Goal: Task Accomplishment & Management: Use online tool/utility

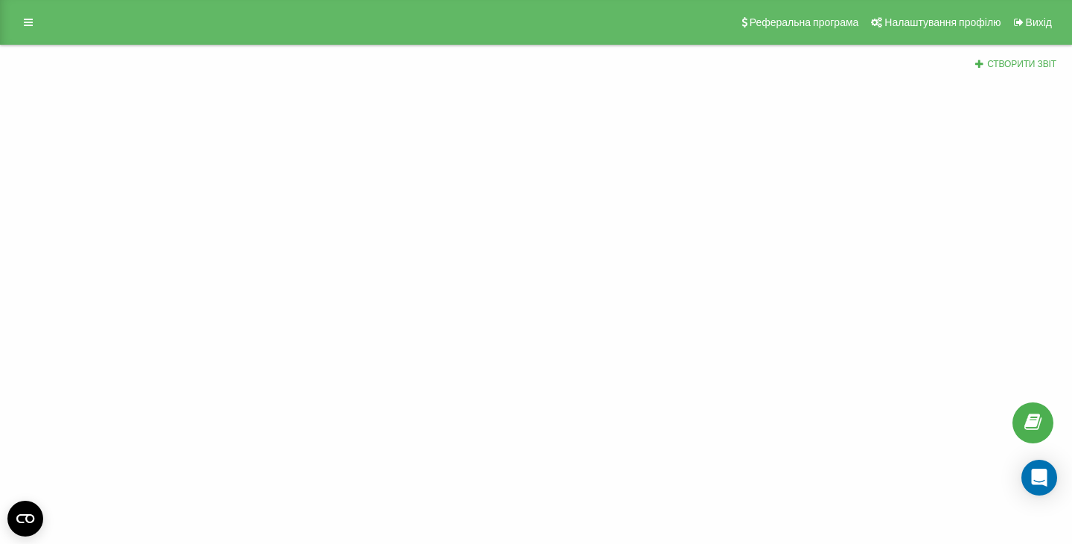
click at [13, 28] on div "Реферальна програма Налаштування профілю Вихід" at bounding box center [536, 22] width 1072 height 45
click at [16, 25] on link at bounding box center [28, 22] width 27 height 21
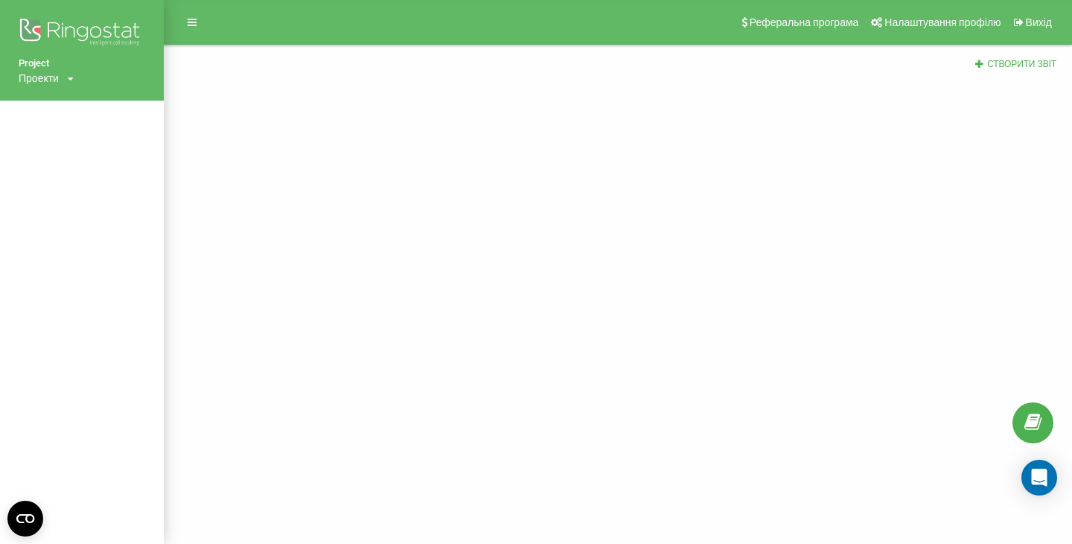
click at [47, 77] on div "Проекти" at bounding box center [39, 78] width 40 height 15
click at [49, 100] on link "[DOMAIN_NAME]" at bounding box center [67, 101] width 72 height 12
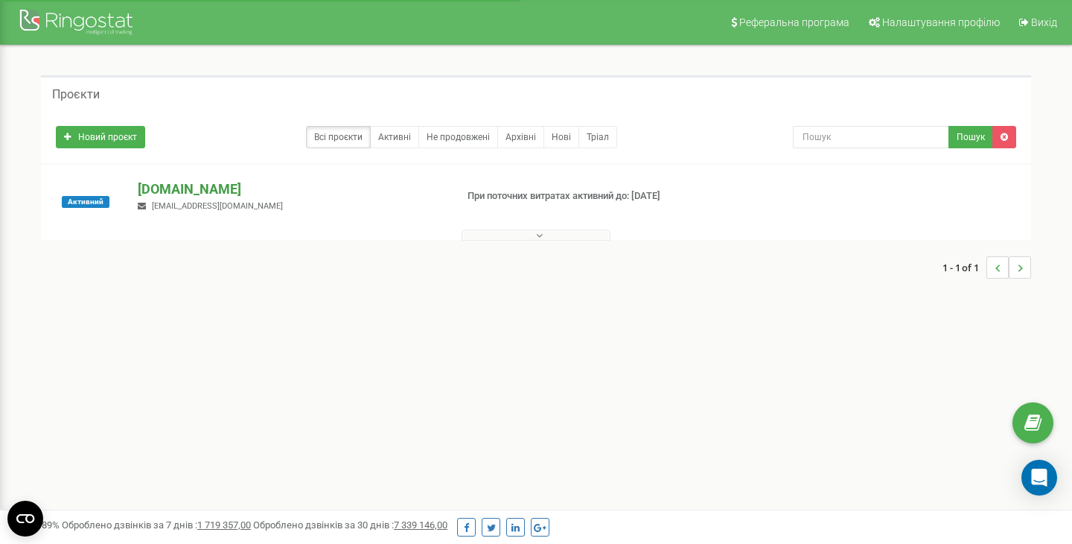
click at [194, 183] on p "[DOMAIN_NAME]" at bounding box center [290, 188] width 305 height 19
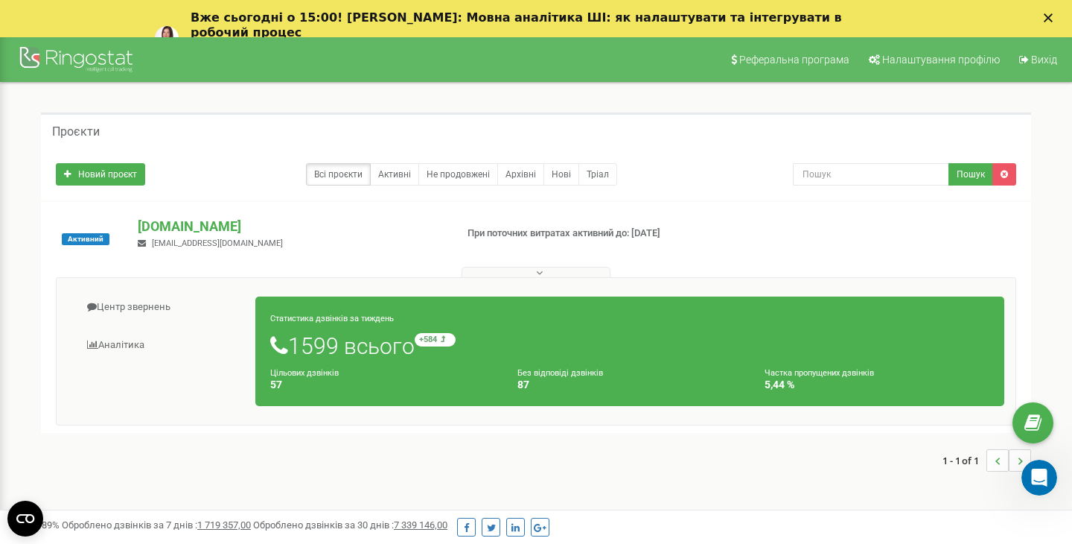
click at [495, 357] on h1 "1599 всього +584 відносно минулого тижня" at bounding box center [629, 345] width 719 height 25
click at [379, 337] on h1 "1599 всього +584 відносно минулого тижня" at bounding box center [629, 345] width 719 height 25
click at [112, 344] on link "Аналiтика" at bounding box center [162, 345] width 188 height 36
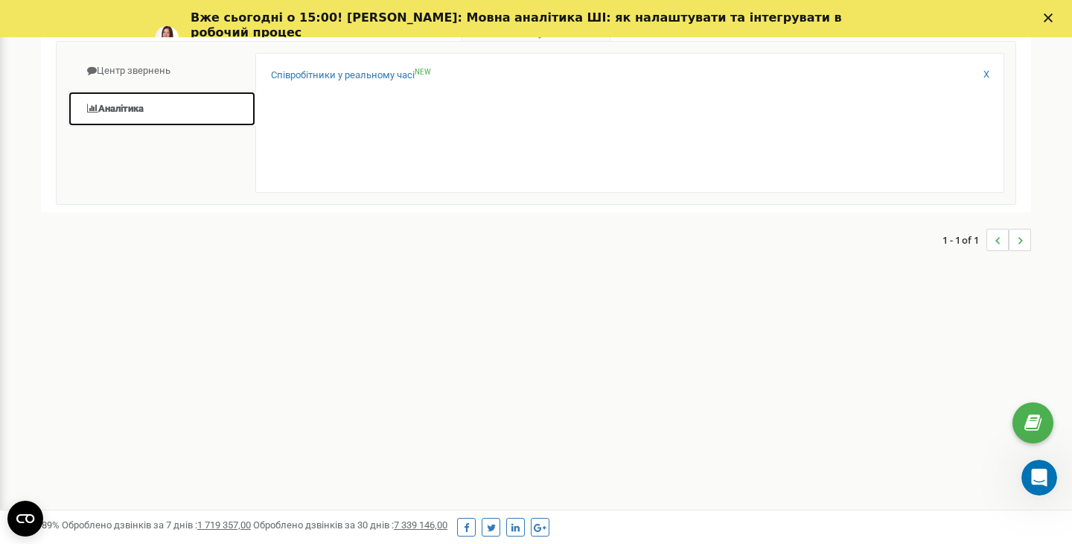
scroll to position [99, 0]
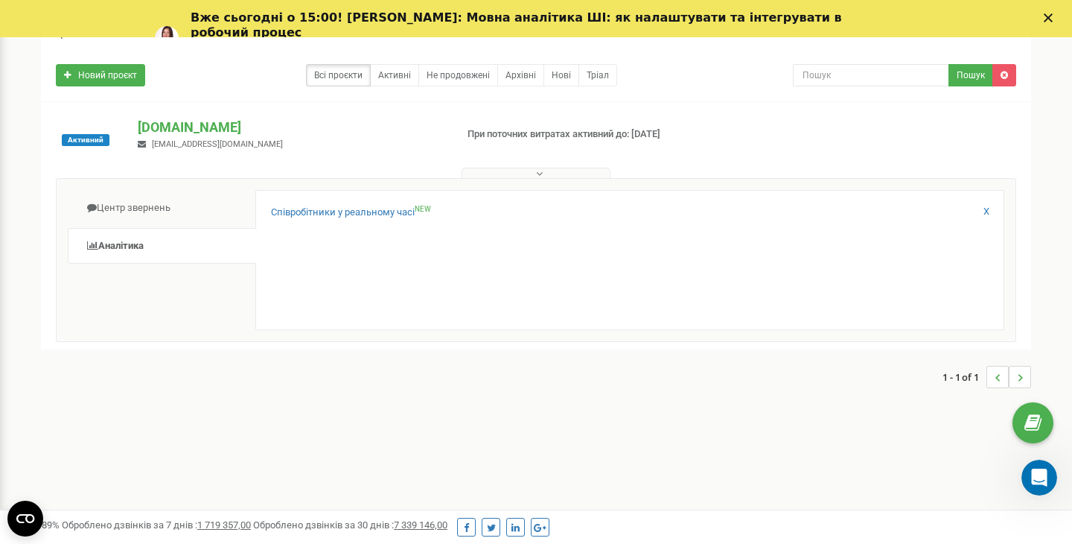
click at [348, 202] on div "Співробітники у реальному часі NEW X" at bounding box center [629, 260] width 749 height 140
click at [348, 210] on link "Співробітники у реальному часі NEW" at bounding box center [351, 213] width 160 height 14
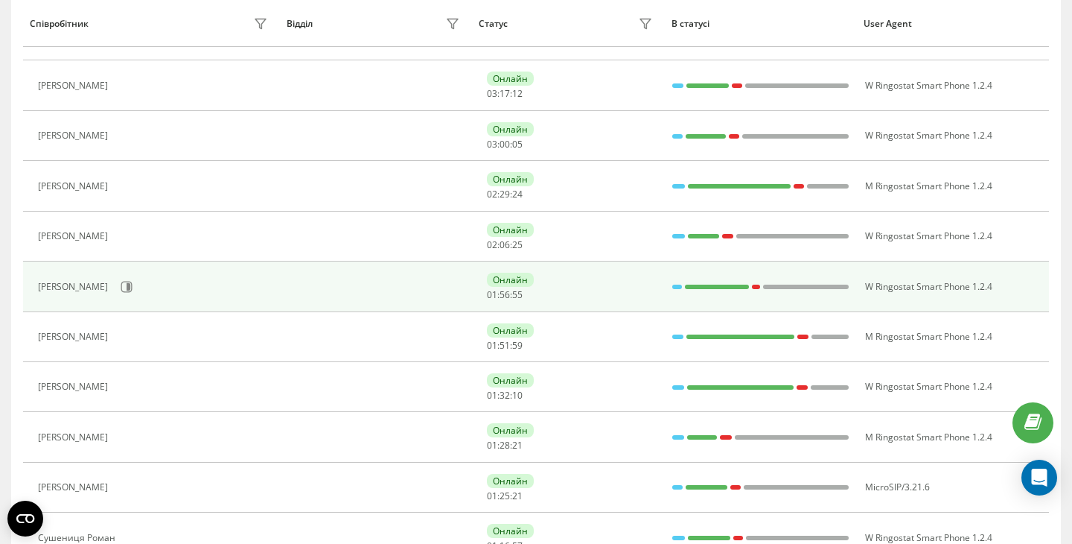
scroll to position [681, 0]
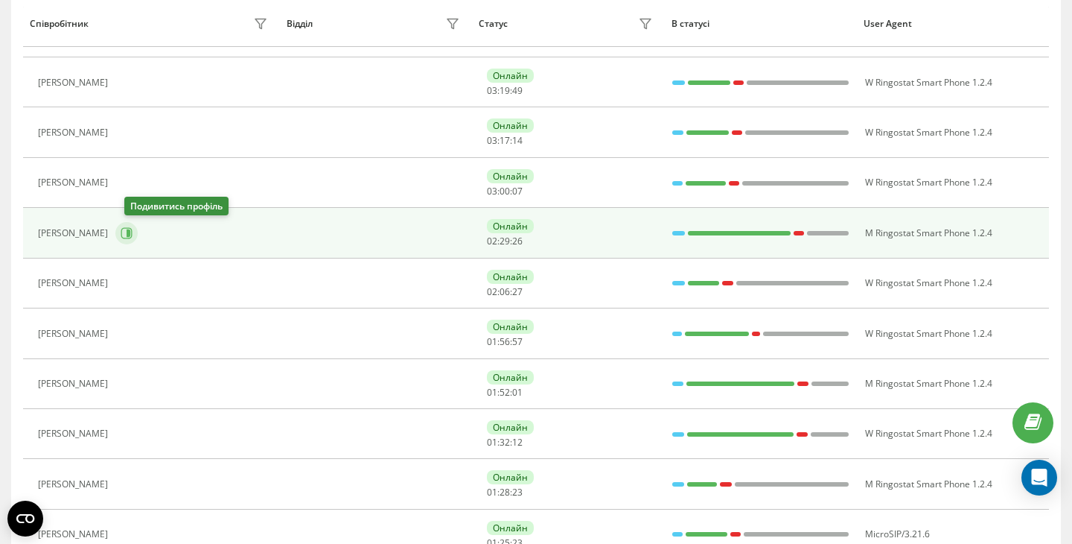
click at [130, 232] on icon at bounding box center [129, 232] width 4 height 7
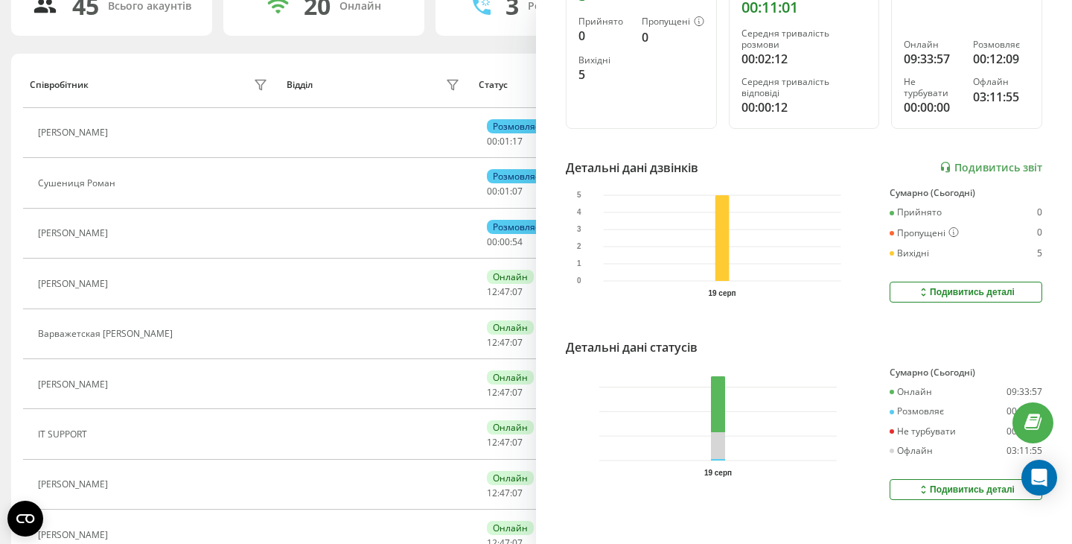
scroll to position [252, 0]
click at [939, 287] on div "Подивитись деталі" at bounding box center [967, 293] width 98 height 12
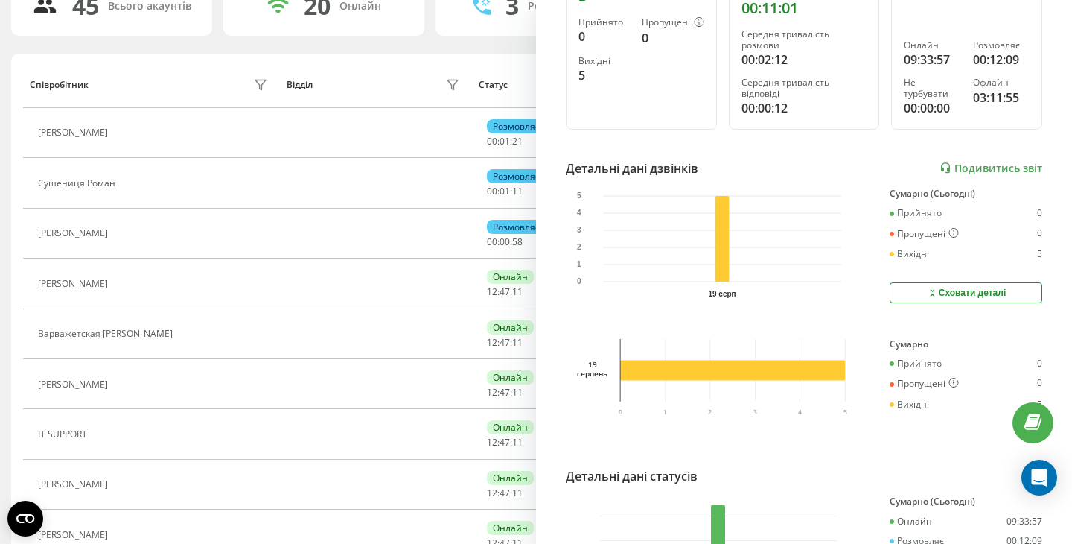
click at [938, 287] on icon at bounding box center [932, 293] width 13 height 12
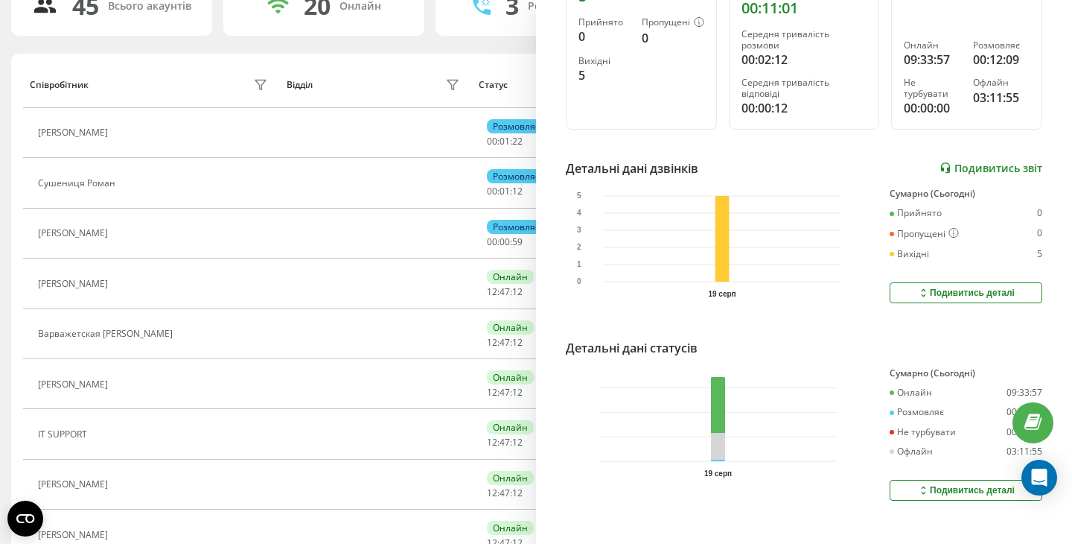
click at [972, 162] on link "Подивитись звіт" at bounding box center [991, 168] width 103 height 13
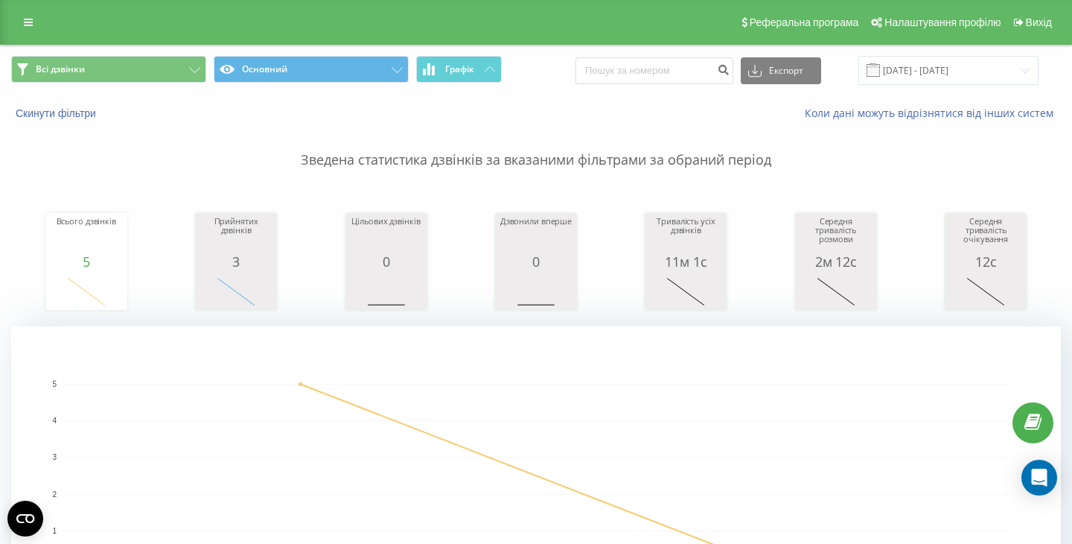
click at [529, 135] on p "Зведена статистика дзвінків за вказаними фільтрами за обраний період" at bounding box center [536, 145] width 1050 height 49
